Goal: Check status: Check status

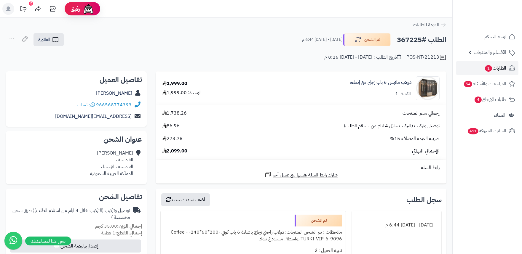
click at [501, 67] on span "الطلبات 1" at bounding box center [495, 68] width 22 height 8
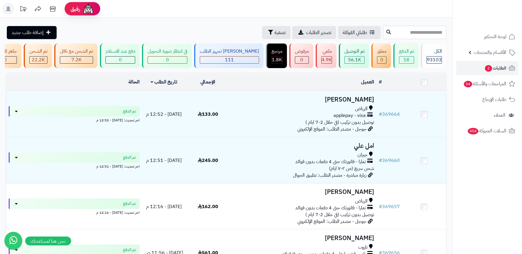
click at [414, 34] on input "text" at bounding box center [414, 32] width 63 height 13
paste input "******"
type input "******"
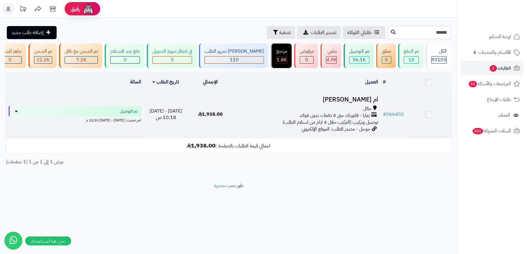
click at [300, 108] on td "ام [PERSON_NAME] حائل تمارا - فاتورتك حتى 4 دفعات بدون فوائد توصيل وتركيب (التر…" at bounding box center [307, 115] width 148 height 46
click at [306, 112] on div "حائل" at bounding box center [306, 109] width 143 height 7
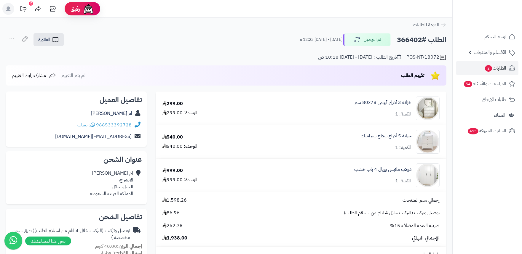
click at [117, 186] on div "ام راشد العنزي الانشراح، الجبل، حائل المملكة العربية السعودية" at bounding box center [111, 183] width 43 height 27
copy div "حائل"
click at [55, 39] on icon at bounding box center [55, 39] width 7 height 7
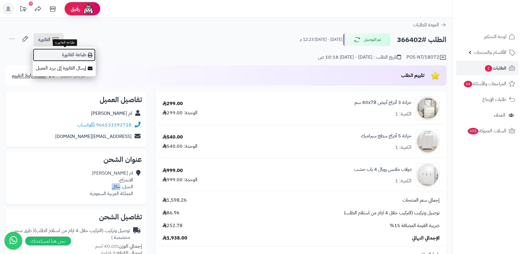
click at [67, 50] on link "طباعة الفاتورة" at bounding box center [64, 54] width 63 height 13
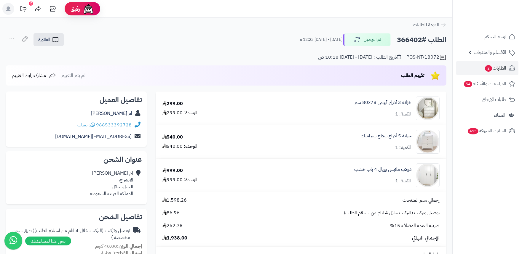
click at [416, 41] on h2 "الطلب #366402" at bounding box center [421, 40] width 49 height 12
copy h2 "366402"
